Goal: Use online tool/utility: Utilize a website feature to perform a specific function

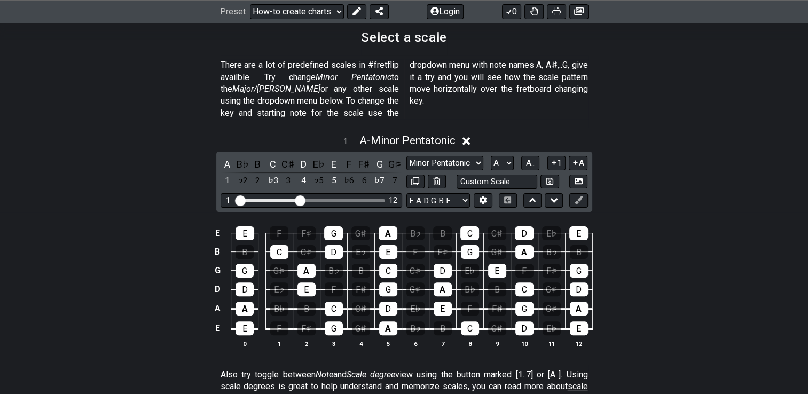
scroll to position [258, 0]
click at [225, 157] on div "A" at bounding box center [227, 164] width 14 height 14
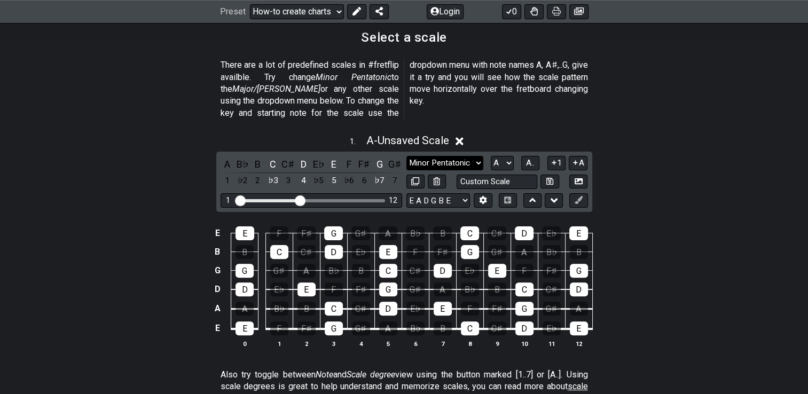
click at [444, 156] on select "Minor Pentatonic New Scale Minor Pentatonic Major Pentatonic Minor Blues Major …" at bounding box center [444, 163] width 77 height 14
select select "Major Pentatonic"
click at [406, 156] on select "Minor Pentatonic New Scale Minor Pentatonic Major Pentatonic Minor Blues Major …" at bounding box center [444, 163] width 77 height 14
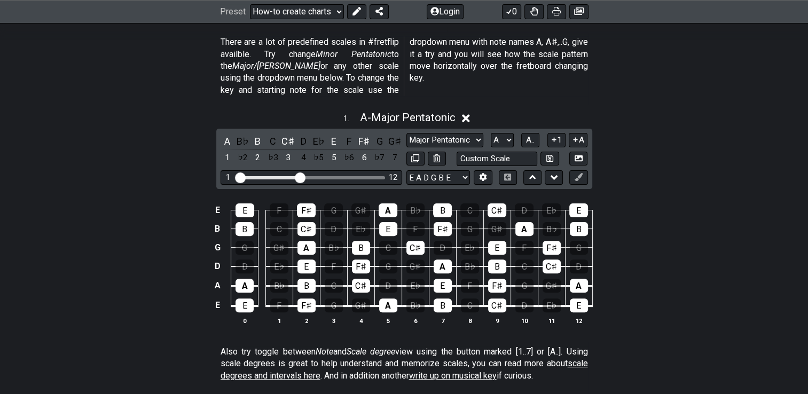
scroll to position [282, 0]
click at [461, 170] on select "E A D G B E E A D G B E E A D G B E B E A D F♯ B A D G C E A D A D G B E E♭ A♭ …" at bounding box center [438, 177] width 64 height 14
click at [666, 200] on div "E E F F♯ G G♯ A B♭ B C C♯ D E♭ E B B C C♯ D E♭ E F F♯ G G♯ A B♭ B G G G♯ A B♭ B…" at bounding box center [404, 264] width 808 height 150
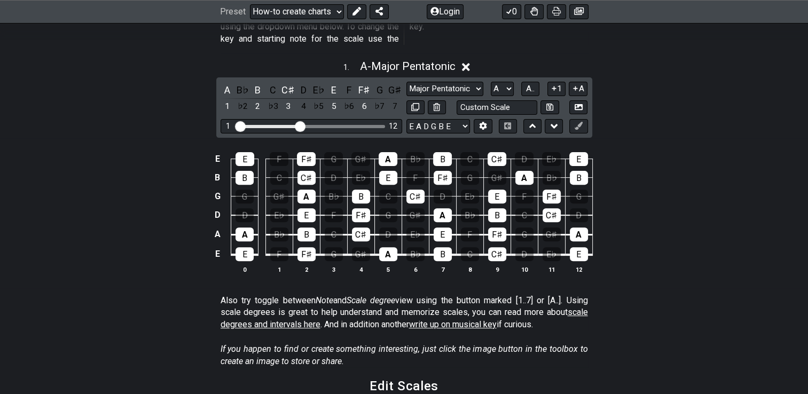
scroll to position [333, 0]
click at [500, 152] on div "C♯" at bounding box center [496, 159] width 19 height 14
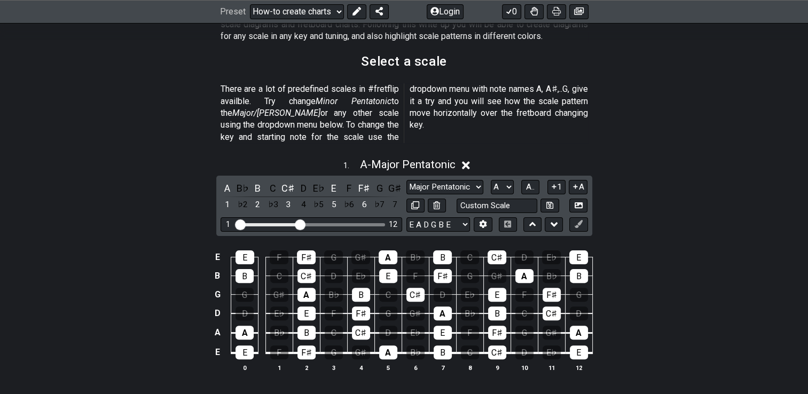
scroll to position [233, 0]
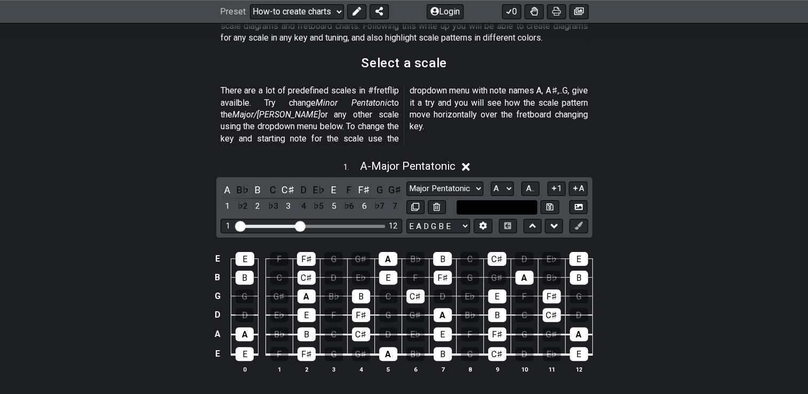
click at [529, 200] on input "text" at bounding box center [496, 207] width 81 height 14
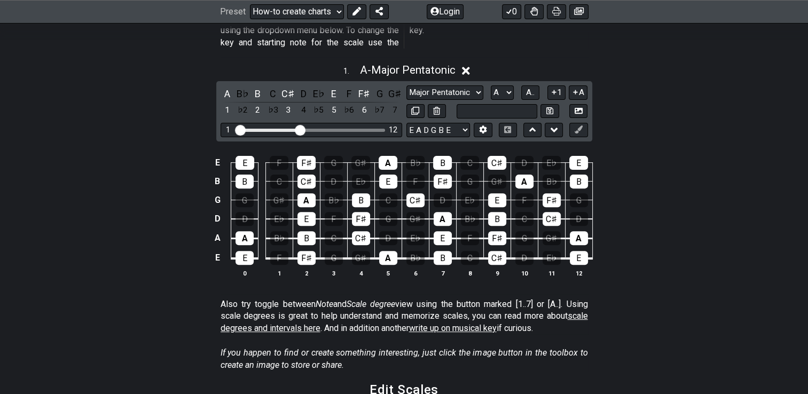
type input "Custom Scale"
drag, startPoint x: 296, startPoint y: 118, endPoint x: 283, endPoint y: 118, distance: 13.3
click at [283, 129] on input "Visible fret range" at bounding box center [311, 129] width 152 height 0
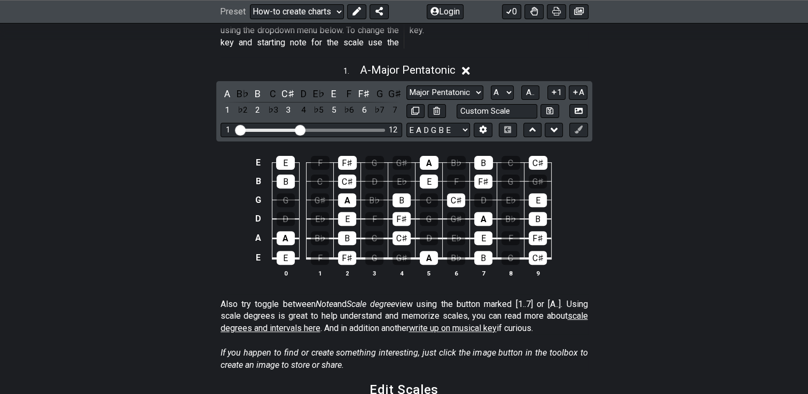
drag, startPoint x: 283, startPoint y: 118, endPoint x: 298, endPoint y: 118, distance: 14.9
click at [298, 129] on input "Visible fret range" at bounding box center [311, 129] width 152 height 0
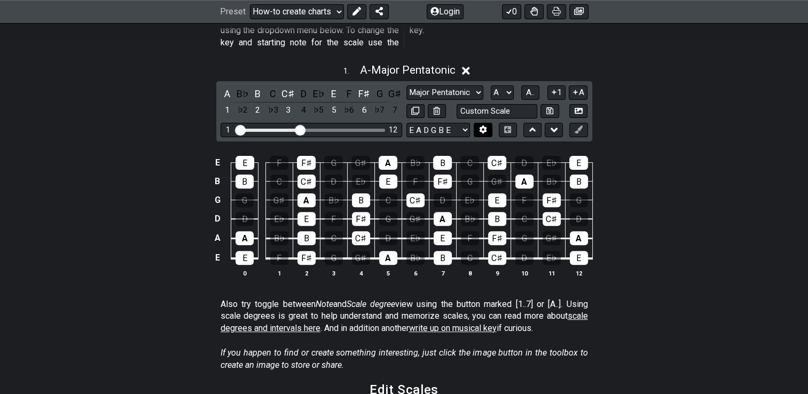
click at [484, 125] on icon at bounding box center [482, 129] width 7 height 8
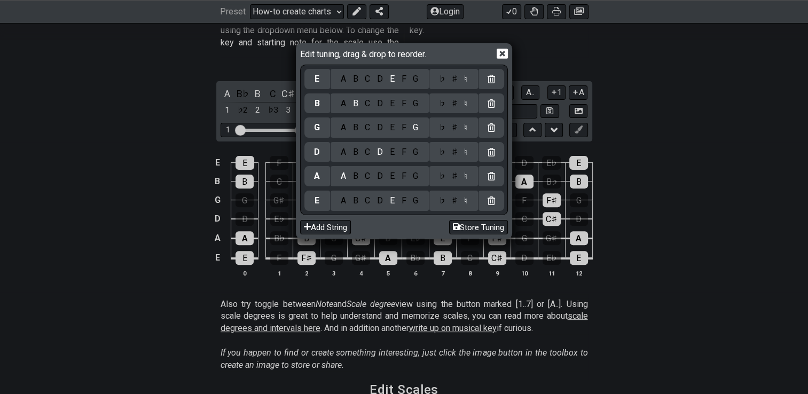
click at [500, 53] on icon at bounding box center [501, 54] width 11 height 10
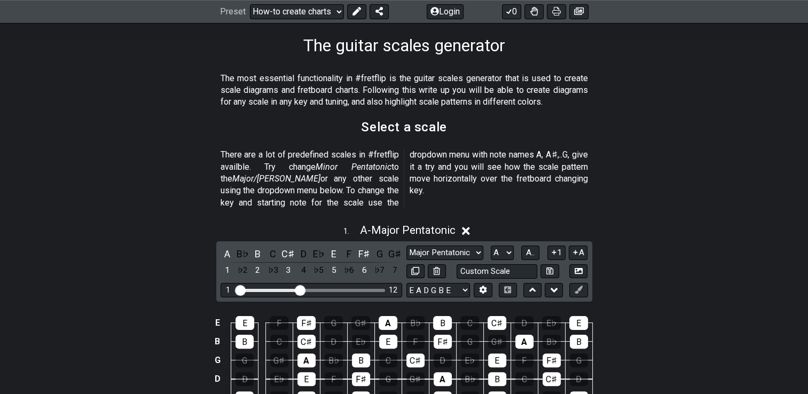
scroll to position [288, 0]
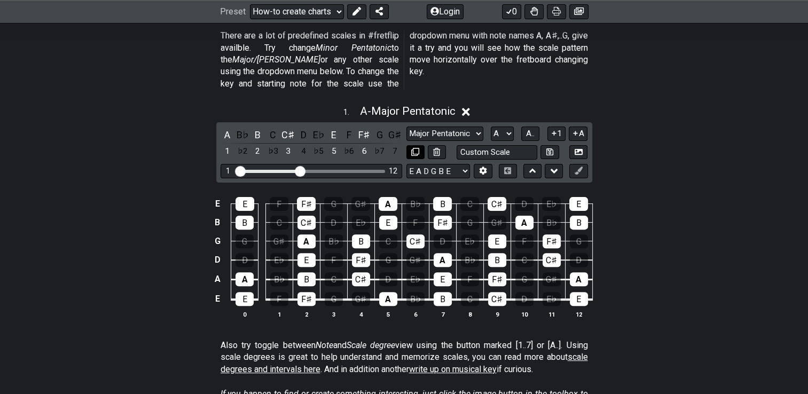
click at [413, 148] on icon at bounding box center [415, 152] width 8 height 8
select select "Major Pentatonic"
select select "Root"
select select "A"
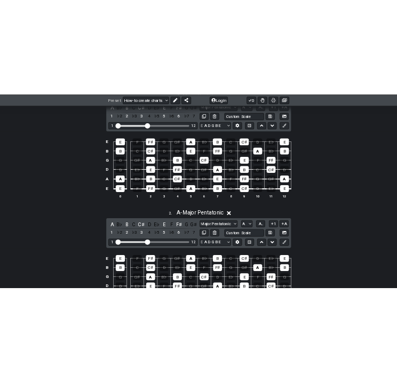
scroll to position [326, 0]
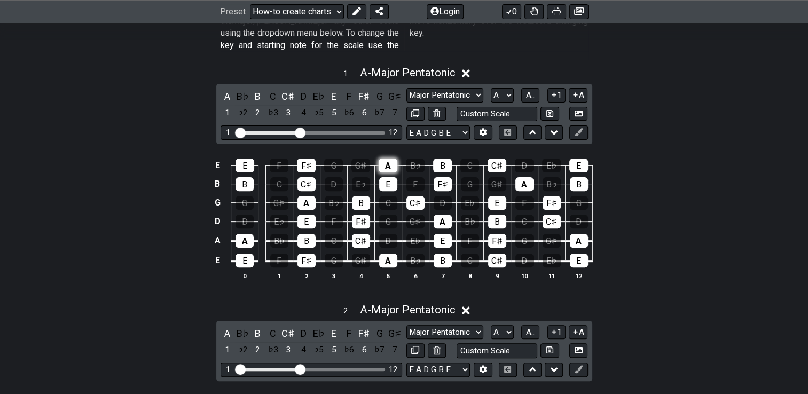
click at [388, 159] on div "A" at bounding box center [387, 166] width 19 height 14
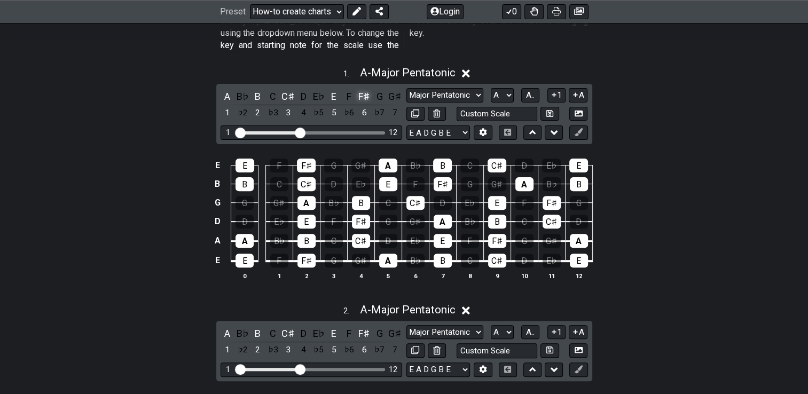
click at [366, 89] on div "F♯" at bounding box center [364, 96] width 14 height 14
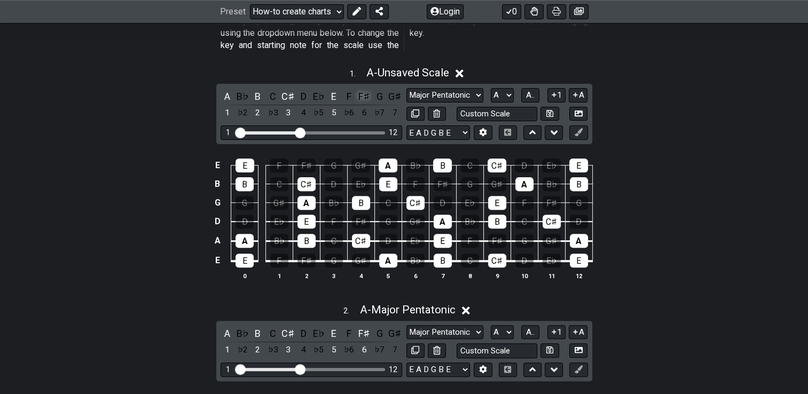
click at [366, 89] on div "F♯" at bounding box center [364, 96] width 14 height 14
click at [560, 125] on button at bounding box center [553, 132] width 18 height 14
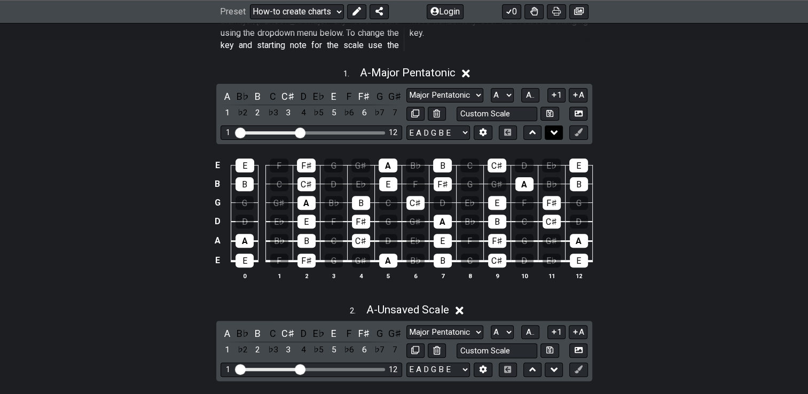
click at [560, 125] on button at bounding box center [553, 132] width 18 height 14
click at [580, 128] on icon at bounding box center [578, 132] width 8 height 8
click at [508, 88] on select "A♭ A A♯ B♭ B C C♯ D♭ D D♯ E♭ E F F♯ G♭ G G♯" at bounding box center [501, 95] width 23 height 14
click at [528, 90] on span "A.." at bounding box center [530, 95] width 9 height 10
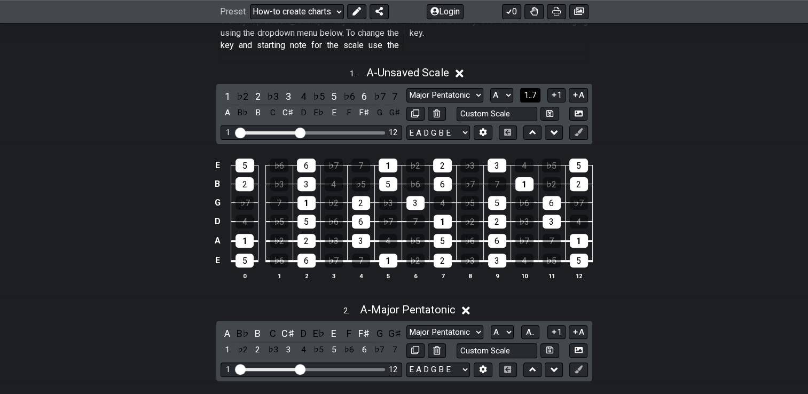
click at [528, 90] on span "1..7" at bounding box center [530, 95] width 13 height 10
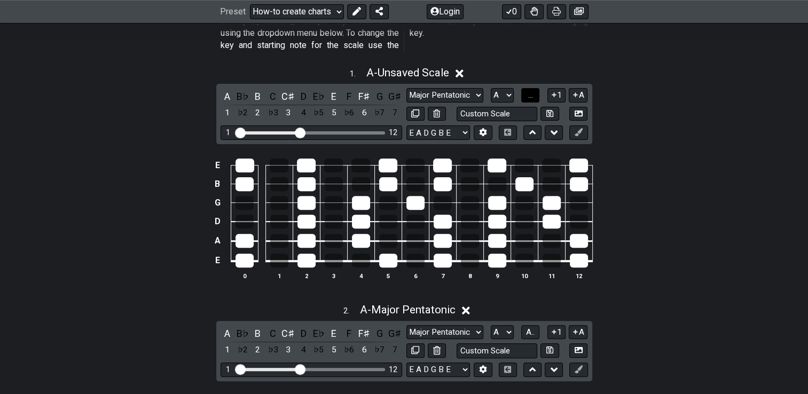
click at [528, 90] on span "..." at bounding box center [530, 95] width 5 height 10
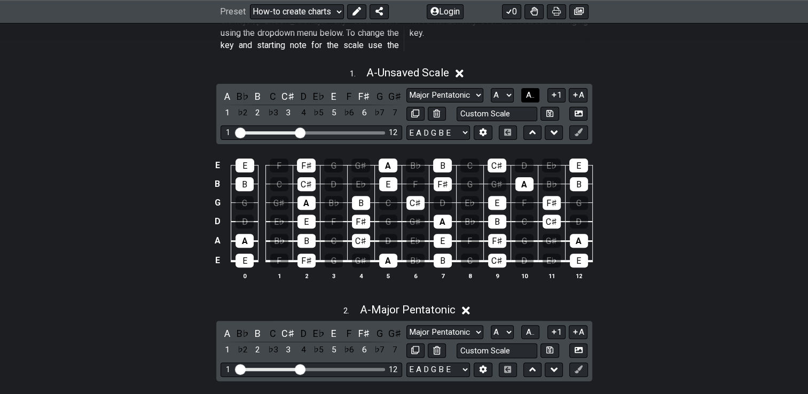
click at [528, 90] on span "A.." at bounding box center [530, 95] width 9 height 10
click at [641, 172] on div "E 5 ♭6 6 ♭7 7 1 ♭2 2 ♭3 3 4 ♭5 5 B 2 ♭3 3 4 ♭5 5 ♭6 6 ♭7 7 1 ♭2 2 G ♭7 7 1 ♭2 2…" at bounding box center [404, 220] width 808 height 150
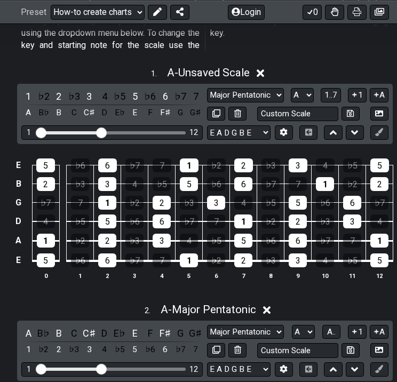
scroll to position [326, 13]
